Goal: Find specific page/section: Find specific page/section

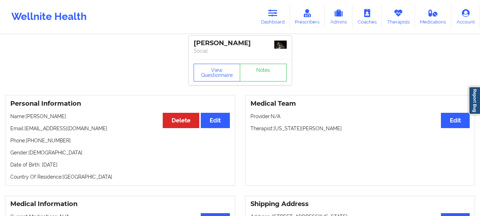
scroll to position [2, 0]
click at [280, 13] on link "Dashboard" at bounding box center [273, 16] width 34 height 23
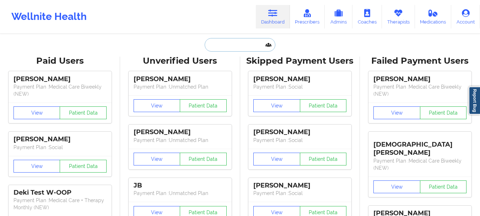
click at [222, 48] on input "text" at bounding box center [240, 45] width 70 height 14
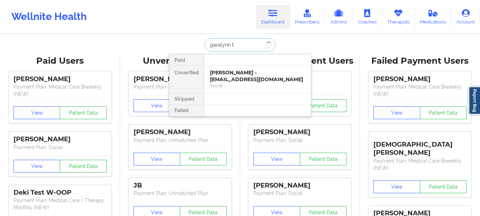
type input "garalynn t"
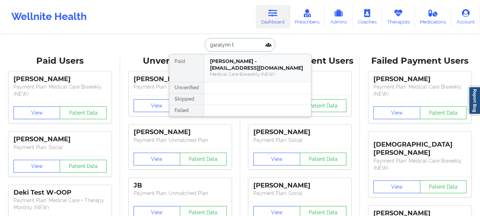
click at [235, 72] on div "Medical Care Biweekly (NEW)" at bounding box center [257, 74] width 95 height 6
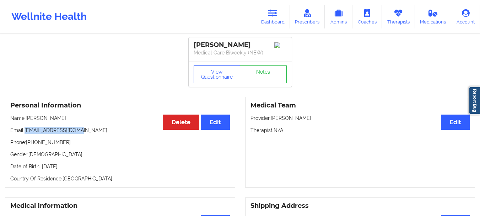
drag, startPoint x: 82, startPoint y: 132, endPoint x: 26, endPoint y: 134, distance: 56.6
click at [26, 134] on p "Email: [EMAIL_ADDRESS][DOMAIN_NAME]" at bounding box center [120, 130] width 220 height 7
copy p "[EMAIL_ADDRESS][DOMAIN_NAME]"
click at [220, 81] on button "View Questionnaire" at bounding box center [217, 74] width 47 height 18
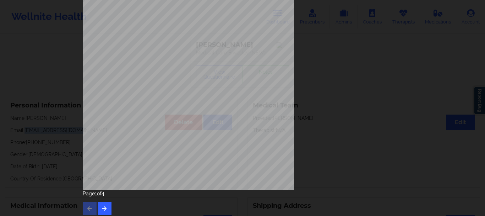
scroll to position [123, 0]
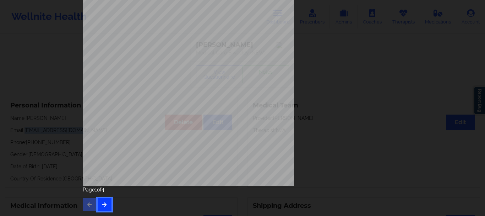
click at [103, 205] on icon "button" at bounding box center [105, 204] width 6 height 4
click at [105, 201] on button "button" at bounding box center [105, 204] width 14 height 13
click at [102, 204] on icon "button" at bounding box center [105, 204] width 6 height 4
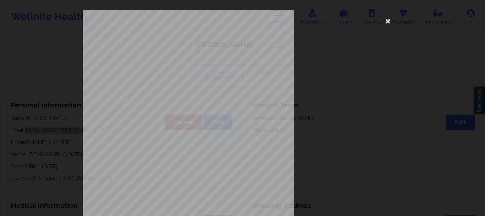
drag, startPoint x: 482, startPoint y: 77, endPoint x: 485, endPoint y: 130, distance: 53.1
click at [480, 130] on div "Insurance Company Identity number by patient This patient has not provided the …" at bounding box center [242, 108] width 485 height 216
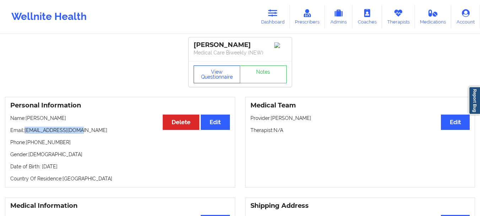
click at [222, 74] on button "View Questionnaire" at bounding box center [217, 74] width 47 height 18
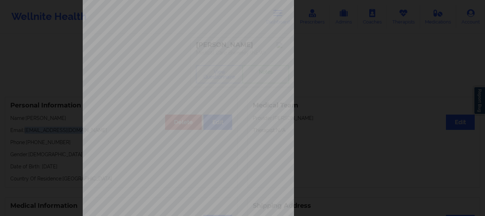
scroll to position [123, 0]
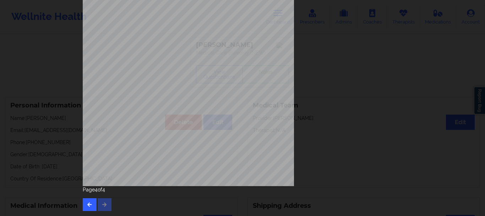
click at [103, 203] on div "Page 4 of 4" at bounding box center [243, 198] width 320 height 25
click at [90, 204] on icon "button" at bounding box center [90, 204] width 6 height 4
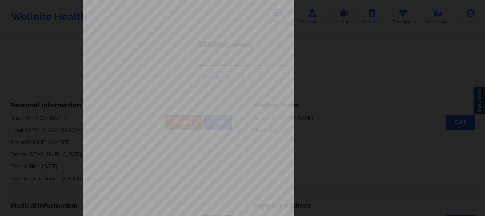
scroll to position [39, 0]
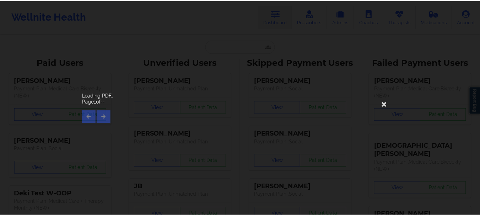
scroll to position [2, 0]
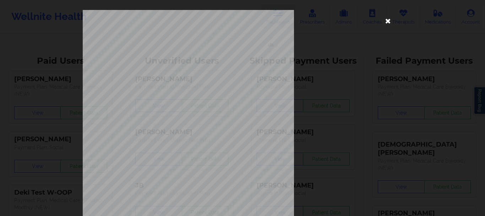
click at [383, 25] on icon at bounding box center [388, 20] width 11 height 11
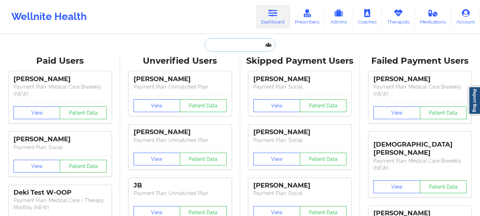
click at [246, 45] on input "text" at bounding box center [240, 45] width 70 height 14
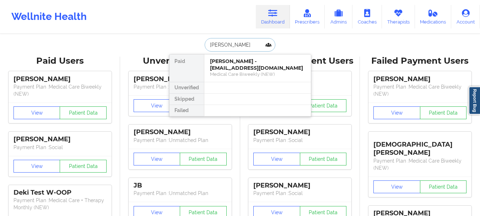
type input "[PERSON_NAME]"
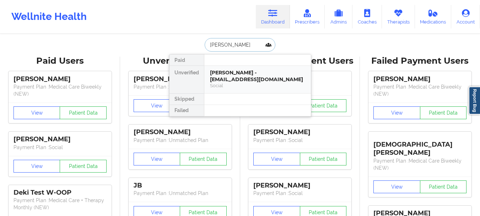
click at [244, 74] on div "[PERSON_NAME] - [EMAIL_ADDRESS][DOMAIN_NAME]" at bounding box center [257, 75] width 95 height 13
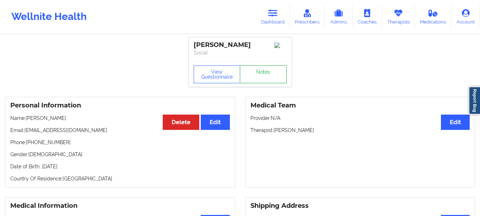
click at [262, 77] on link "Notes" at bounding box center [263, 74] width 47 height 18
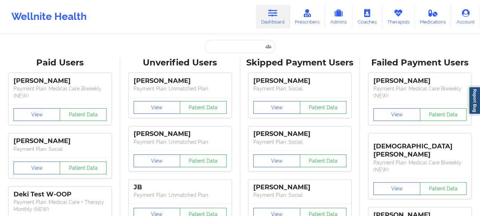
scroll to position [2, 0]
